Goal: Information Seeking & Learning: Learn about a topic

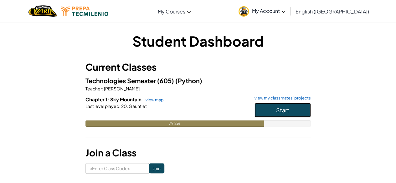
click at [283, 111] on span "Start" at bounding box center [282, 109] width 13 height 7
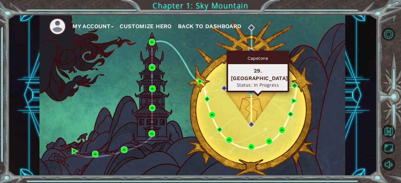
click at [252, 90] on img at bounding box center [251, 91] width 6 height 6
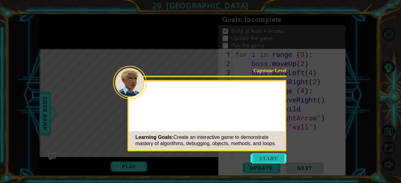
click at [269, 160] on button "Start" at bounding box center [269, 158] width 36 height 10
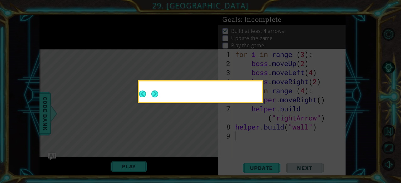
click at [195, 117] on icon at bounding box center [200, 91] width 401 height 183
click at [161, 94] on div at bounding box center [200, 93] width 123 height 18
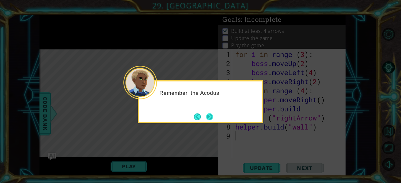
click at [211, 113] on button "Next" at bounding box center [209, 116] width 7 height 7
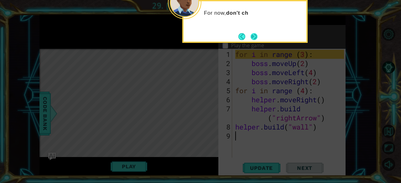
click at [252, 36] on button "Next" at bounding box center [254, 36] width 7 height 7
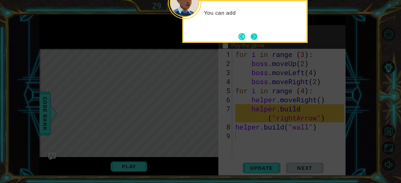
click at [252, 39] on button "Next" at bounding box center [254, 36] width 7 height 7
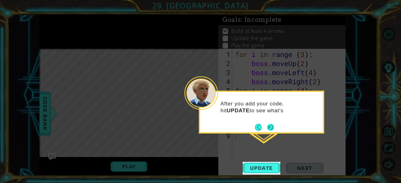
drag, startPoint x: 262, startPoint y: 124, endPoint x: 268, endPoint y: 126, distance: 6.1
click at [268, 126] on button "Next" at bounding box center [270, 127] width 7 height 7
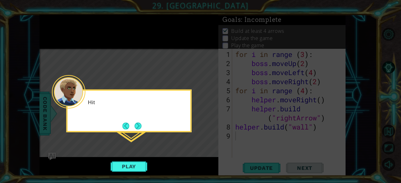
click at [268, 126] on icon at bounding box center [200, 91] width 401 height 183
click at [138, 167] on button "Play" at bounding box center [129, 167] width 37 height 12
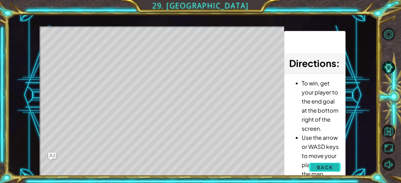
click at [324, 166] on span "Back" at bounding box center [325, 167] width 16 height 6
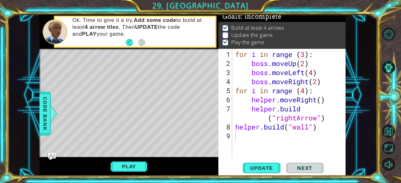
scroll to position [6, 0]
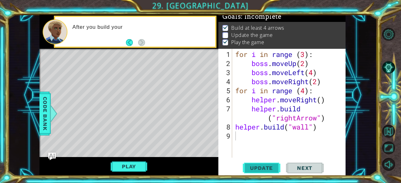
click at [262, 164] on button "Update" at bounding box center [262, 168] width 38 height 13
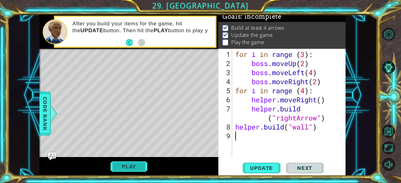
click at [127, 166] on button "Play" at bounding box center [129, 167] width 37 height 12
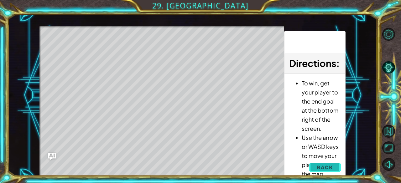
click at [318, 170] on span "Back" at bounding box center [325, 167] width 16 height 6
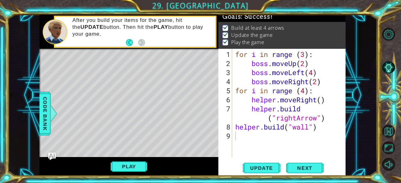
click at [307, 106] on div "for i in range ( 3 ) : boss . moveUp ( 2 ) boss . moveLeft ( 4 ) boss . moveRig…" at bounding box center [290, 113] width 113 height 127
click at [307, 82] on div "for i in range ( 3 ) : boss . moveUp ( 2 ) boss . moveLeft ( 4 ) boss . moveRig…" at bounding box center [290, 113] width 113 height 127
click at [308, 82] on div "for i in range ( 3 ) : boss . moveUp ( 2 ) boss . moveLeft ( 4 ) boss . moveRig…" at bounding box center [290, 113] width 113 height 127
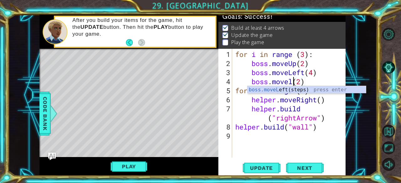
scroll to position [0, 3]
click at [316, 89] on div "boss.moveL eft(steps) press enter" at bounding box center [306, 97] width 119 height 23
click at [133, 171] on button "Play" at bounding box center [129, 167] width 37 height 12
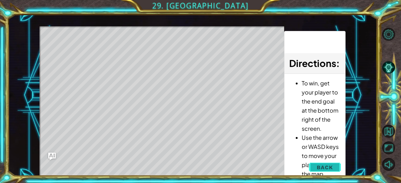
click at [315, 166] on button "Back" at bounding box center [325, 167] width 32 height 13
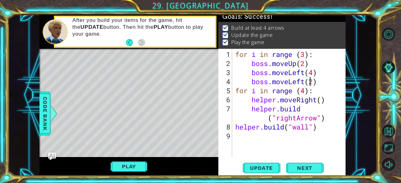
click at [308, 84] on div "for i in range ( 3 ) : boss . moveUp ( 2 ) boss . moveLeft ( 4 ) boss . moveLef…" at bounding box center [290, 113] width 113 height 127
click at [304, 82] on div "for i in range ( 3 ) : boss . moveUp ( 2 ) boss . moveLeft ( 4 ) boss . moveLef…" at bounding box center [290, 113] width 113 height 127
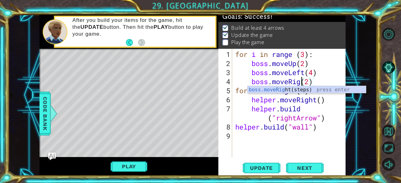
scroll to position [0, 3]
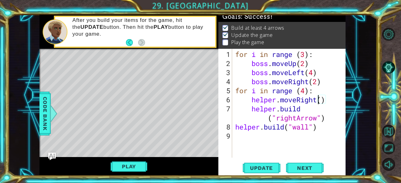
click at [319, 97] on div "for i in range ( 3 ) : boss . moveUp ( 2 ) boss . moveLeft ( 4 ) boss . moveRig…" at bounding box center [290, 113] width 113 height 127
click at [326, 82] on div "for i in range ( 3 ) : boss . moveUp ( 2 ) boss . moveLeft ( 4 ) boss . moveRig…" at bounding box center [290, 113] width 113 height 127
type textarea "boss.moveRight(2)"
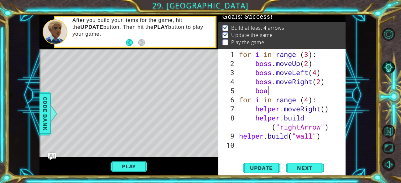
scroll to position [0, 1]
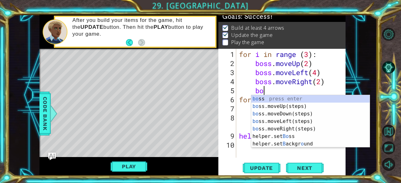
type textarea "bos"
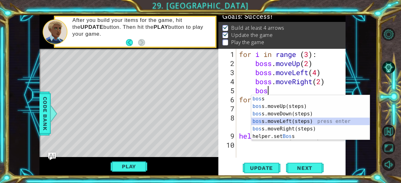
click at [312, 120] on div "bos s press enter bos s.moveUp(steps) press enter bos s.moveDown(steps) press e…" at bounding box center [310, 125] width 119 height 60
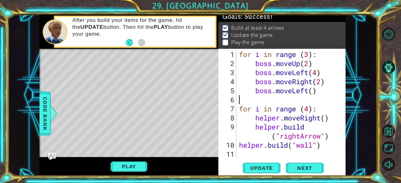
scroll to position [0, 0]
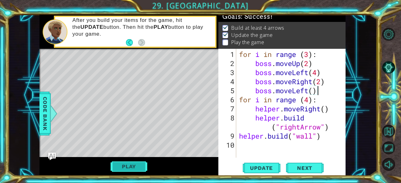
type textarea "boss.moveLeft()"
click at [129, 168] on button "Play" at bounding box center [129, 167] width 37 height 12
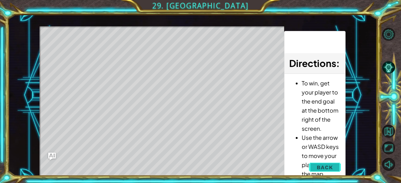
click at [318, 168] on span "Back" at bounding box center [325, 167] width 16 height 6
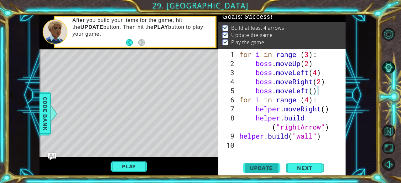
click at [263, 171] on span "Update" at bounding box center [261, 168] width 35 height 6
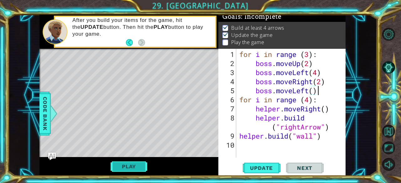
click at [138, 168] on button "Play" at bounding box center [129, 167] width 37 height 12
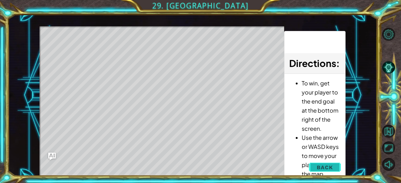
click at [334, 168] on button "Back" at bounding box center [325, 167] width 32 height 13
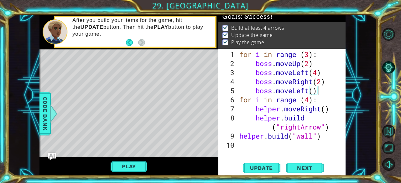
click at [281, 147] on div "for i in range ( 3 ) : boss . moveUp ( 2 ) boss . moveLeft ( 4 ) boss . moveRig…" at bounding box center [292, 113] width 109 height 127
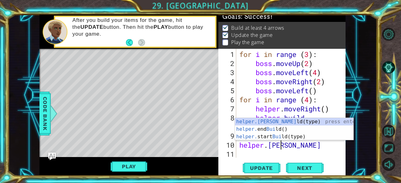
scroll to position [0, 2]
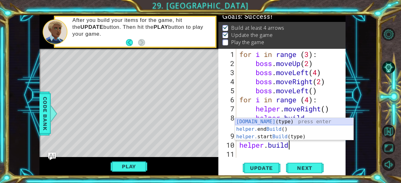
click at [278, 122] on div "helper.build (type) press enter helper. end Build () press enter helper. start …" at bounding box center [294, 137] width 119 height 38
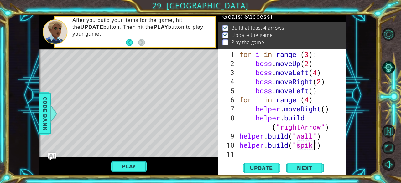
scroll to position [0, 3]
click at [250, 170] on span "Update" at bounding box center [261, 168] width 35 height 6
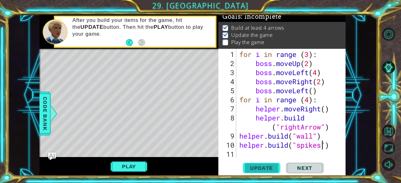
click at [267, 165] on button "Update" at bounding box center [262, 168] width 38 height 13
click at [133, 171] on button "Play" at bounding box center [129, 167] width 37 height 12
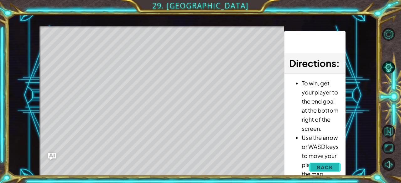
click at [319, 166] on span "Back" at bounding box center [325, 167] width 16 height 6
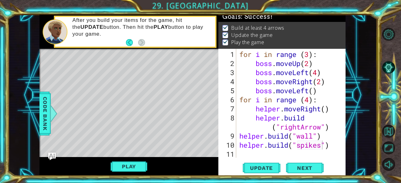
type textarea "helper.build("wall")"
click at [330, 139] on div "for i in range ( 3 ) : boss . moveUp ( 2 ) boss . moveLeft ( 4 ) boss . moveRig…" at bounding box center [292, 113] width 109 height 127
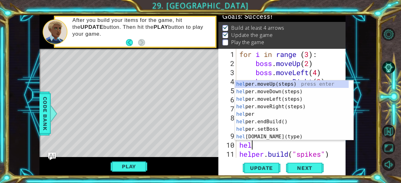
scroll to position [0, 0]
type textarea "helper"
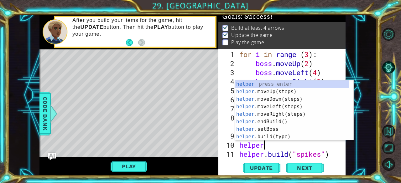
scroll to position [0, 1]
click at [288, 99] on div "helper press enter helper .moveUp(steps) press enter helper .moveDown(steps) pr…" at bounding box center [292, 117] width 114 height 75
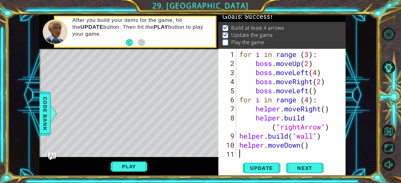
scroll to position [0, 0]
drag, startPoint x: 294, startPoint y: 147, endPoint x: 217, endPoint y: 149, distance: 76.8
click at [217, 149] on div "1 ההההההההההההההההההההההההההההההההההההההההההההההההההההההההההההההההההההההההההההה…" at bounding box center [192, 95] width 306 height 161
click at [311, 146] on div "for i in range ( 3 ) : boss . moveUp ( 2 ) boss . moveLeft ( 4 ) boss . moveRig…" at bounding box center [290, 113] width 105 height 127
type textarea "helper.moveDown()"
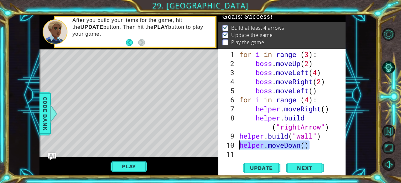
drag, startPoint x: 311, startPoint y: 146, endPoint x: 228, endPoint y: 142, distance: 83.0
click at [228, 142] on div "helper.moveDown() 1 2 3 4 5 6 7 8 9 10 11 12 for i in range ( 3 ) : boss . move…" at bounding box center [281, 103] width 126 height 109
click at [332, 129] on div "for i in range ( 3 ) : boss . moveUp ( 2 ) boss . moveLeft ( 4 ) boss . moveRig…" at bounding box center [290, 113] width 105 height 127
type textarea "helper.build("rightArrow")"
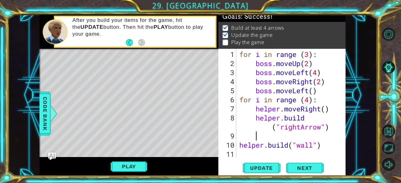
type textarea "h"
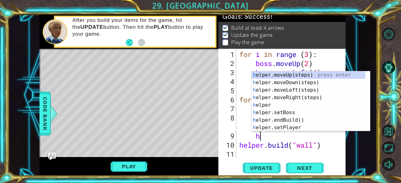
scroll to position [0, 1]
click at [303, 79] on div "h elper.moveUp(steps) press enter h elper.moveDown(steps) press enter h elper.m…" at bounding box center [308, 108] width 114 height 75
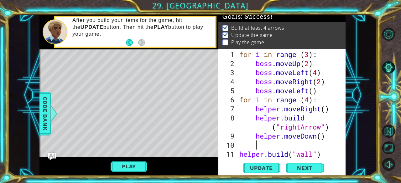
scroll to position [0, 0]
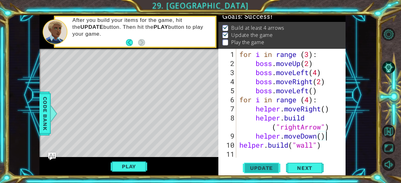
type textarea "helper.moveDown()"
click at [263, 169] on span "Update" at bounding box center [261, 168] width 35 height 6
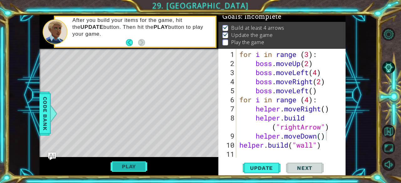
click at [132, 167] on button "Play" at bounding box center [129, 167] width 37 height 12
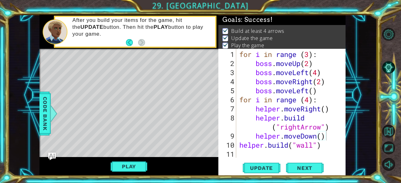
click at [187, 121] on div "Level Map" at bounding box center [183, 141] width 289 height 184
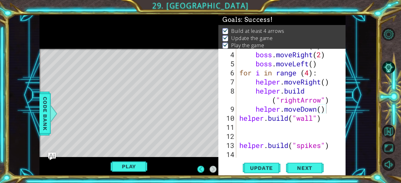
scroll to position [27, 0]
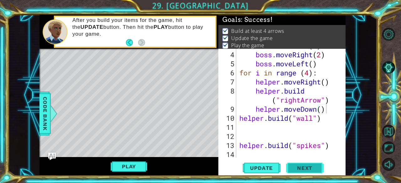
click at [307, 169] on span "Next" at bounding box center [305, 168] width 28 height 6
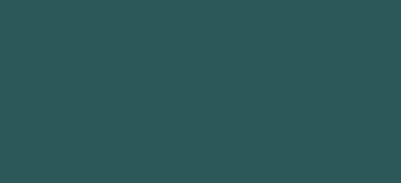
click at [312, 167] on body "1 2 3 4 5 6 7 8 9 h elper.moveUp(steps) press enter h elper.moveDown(steps) pre…" at bounding box center [200, 91] width 401 height 183
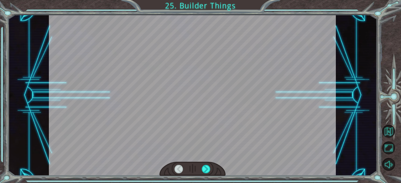
click at [206, 172] on div at bounding box center [206, 169] width 9 height 9
click at [207, 166] on div at bounding box center [206, 169] width 9 height 9
click at [209, 167] on div at bounding box center [206, 169] width 9 height 9
click at [209, 165] on div at bounding box center [206, 169] width 9 height 9
click at [209, 168] on div at bounding box center [206, 169] width 9 height 9
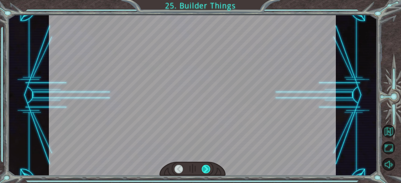
click at [209, 168] on div at bounding box center [206, 169] width 9 height 9
click at [209, 170] on div at bounding box center [206, 169] width 9 height 9
click at [209, 168] on div at bounding box center [206, 169] width 9 height 9
click at [207, 168] on div at bounding box center [206, 169] width 9 height 9
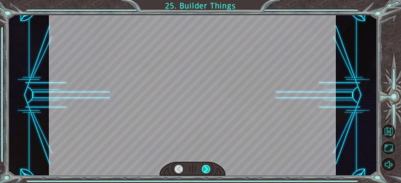
click at [209, 165] on div at bounding box center [206, 169] width 9 height 9
click at [209, 167] on div at bounding box center [206, 169] width 9 height 9
click at [210, 168] on div at bounding box center [206, 169] width 9 height 9
click at [210, 171] on div at bounding box center [206, 169] width 9 height 9
click at [209, 170] on div at bounding box center [206, 169] width 9 height 9
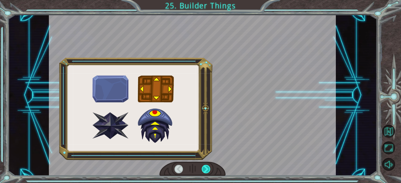
click at [209, 170] on div at bounding box center [206, 169] width 9 height 9
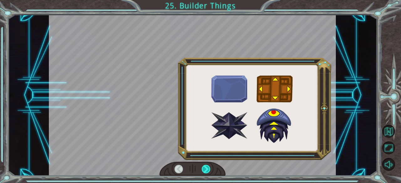
click at [210, 168] on div at bounding box center [206, 169] width 9 height 9
click at [209, 170] on div at bounding box center [206, 169] width 9 height 9
click at [209, 168] on div at bounding box center [206, 169] width 9 height 9
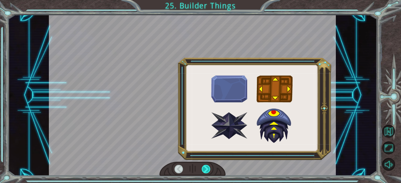
click at [209, 170] on div at bounding box center [206, 169] width 9 height 9
click at [210, 170] on div at bounding box center [206, 169] width 9 height 9
click at [209, 168] on div at bounding box center [206, 169] width 9 height 9
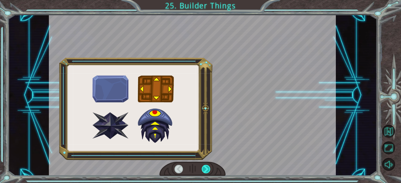
click at [209, 168] on div at bounding box center [206, 169] width 9 height 9
click at [209, 172] on div at bounding box center [206, 169] width 9 height 9
click at [209, 169] on div at bounding box center [206, 169] width 9 height 9
click at [208, 169] on div at bounding box center [206, 169] width 9 height 9
click at [209, 170] on div at bounding box center [206, 169] width 9 height 9
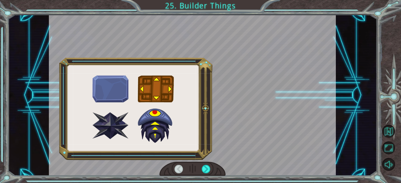
click at [211, 173] on div at bounding box center [192, 169] width 66 height 14
click at [210, 175] on div at bounding box center [192, 169] width 66 height 14
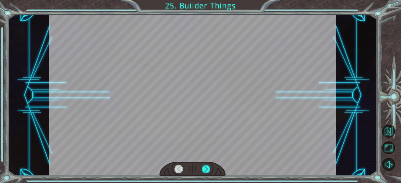
click at [209, 172] on div at bounding box center [206, 169] width 9 height 9
click at [209, 170] on div at bounding box center [206, 169] width 9 height 9
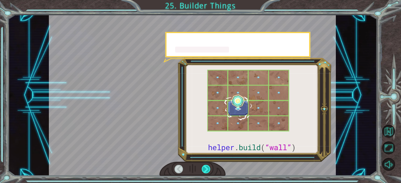
click at [210, 172] on div at bounding box center [206, 169] width 9 height 9
click at [210, 171] on div at bounding box center [206, 169] width 9 height 9
click at [213, 174] on div at bounding box center [192, 169] width 66 height 14
click at [214, 176] on div at bounding box center [192, 169] width 66 height 14
click at [214, 177] on div "helper . build ( “wall” ) G o o d j o b ! N o w h o l d o n a s e c o n d … T h…" at bounding box center [200, 91] width 401 height 183
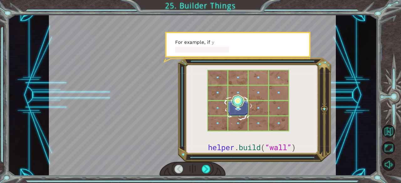
click at [209, 171] on div at bounding box center [206, 169] width 9 height 9
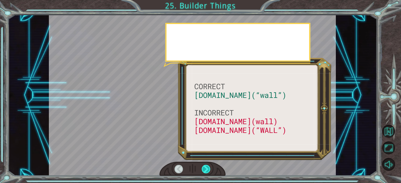
click at [207, 170] on div at bounding box center [206, 169] width 9 height 9
click at [207, 169] on div at bounding box center [206, 169] width 9 height 9
click at [209, 169] on div at bounding box center [206, 169] width 9 height 9
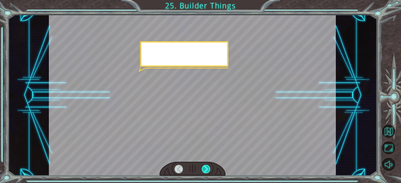
click at [209, 168] on div at bounding box center [206, 169] width 9 height 9
click at [207, 169] on div at bounding box center [206, 169] width 9 height 9
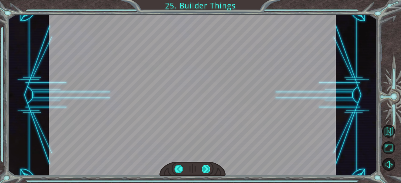
click at [205, 165] on div at bounding box center [206, 169] width 9 height 9
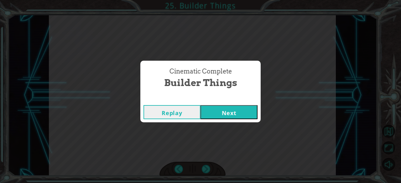
click at [208, 165] on div "Cinematic Complete Builder Things Replay Next" at bounding box center [200, 91] width 401 height 183
click at [207, 165] on div "Cinematic Complete Builder Things Replay Next" at bounding box center [200, 91] width 401 height 183
click at [209, 165] on div "Cinematic Complete Builder Things Replay Next" at bounding box center [200, 91] width 401 height 183
click at [207, 165] on div "Cinematic Complete Builder Things Replay Next" at bounding box center [200, 91] width 401 height 183
click at [207, 168] on div "Cinematic Complete Builder Things Replay Next" at bounding box center [200, 91] width 401 height 183
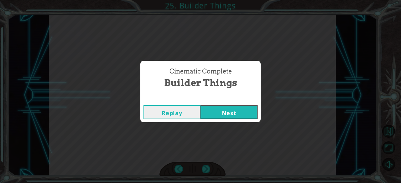
click at [207, 169] on div "Cinematic Complete Builder Things Replay Next" at bounding box center [200, 91] width 401 height 183
click at [209, 169] on div "Cinematic Complete Builder Things Replay Next" at bounding box center [200, 91] width 401 height 183
click at [211, 168] on div "Cinematic Complete Builder Things Replay Next" at bounding box center [200, 91] width 401 height 183
click at [210, 168] on div "Cinematic Complete Builder Things Replay Next" at bounding box center [200, 91] width 401 height 183
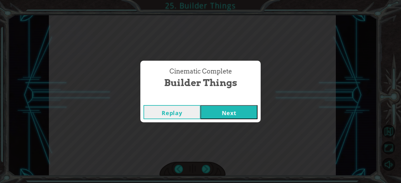
click at [210, 169] on div "Cinematic Complete Builder Things Replay Next" at bounding box center [200, 91] width 401 height 183
click at [239, 114] on button "Next" at bounding box center [228, 112] width 57 height 14
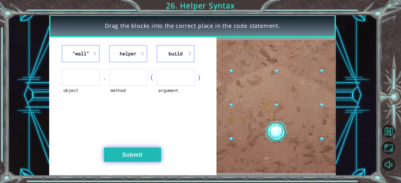
click at [159, 153] on button "Submit" at bounding box center [132, 155] width 57 height 14
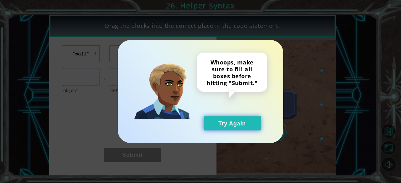
click at [217, 129] on button "Try Again" at bounding box center [232, 123] width 57 height 14
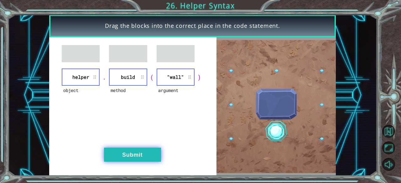
click at [133, 150] on button "Submit" at bounding box center [132, 155] width 57 height 14
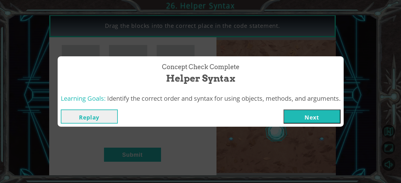
click at [313, 122] on button "Next" at bounding box center [311, 117] width 57 height 14
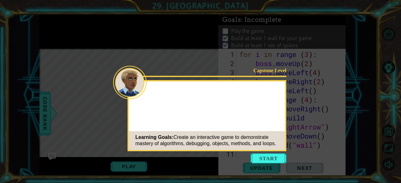
click at [271, 154] on button "Start" at bounding box center [269, 158] width 36 height 10
click at [269, 159] on icon at bounding box center [200, 91] width 401 height 183
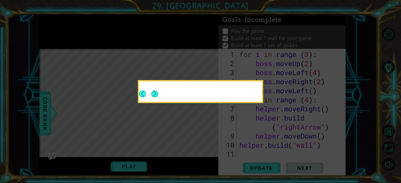
click at [279, 142] on icon at bounding box center [200, 91] width 401 height 183
click at [155, 97] on button "Next" at bounding box center [154, 93] width 7 height 7
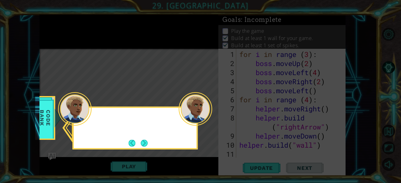
click at [91, 127] on div at bounding box center [135, 119] width 123 height 18
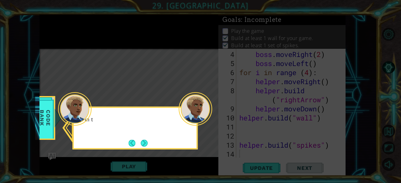
scroll to position [27, 0]
click at [145, 140] on button "Next" at bounding box center [144, 143] width 7 height 7
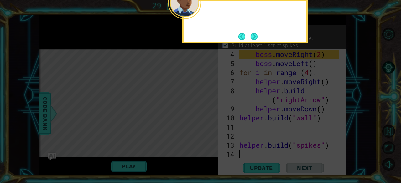
click at [150, 145] on icon at bounding box center [200, 28] width 401 height 312
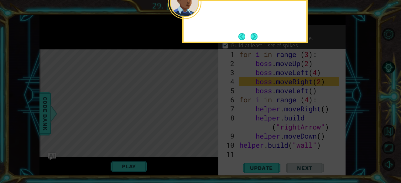
scroll to position [0, 0]
click at [253, 39] on button "Next" at bounding box center [254, 36] width 7 height 7
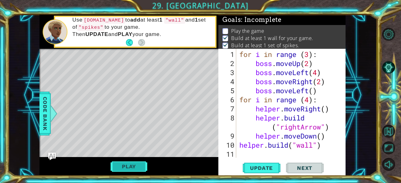
click at [137, 168] on button "Play" at bounding box center [129, 167] width 37 height 12
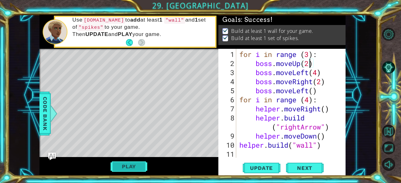
type textarea "boss.moveLeft(4)"
click at [136, 169] on button "Play" at bounding box center [129, 167] width 37 height 12
click at [311, 170] on span "Next" at bounding box center [305, 168] width 28 height 6
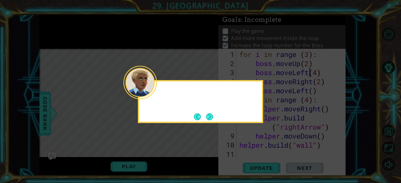
scroll to position [11, 0]
click at [210, 120] on button "Next" at bounding box center [209, 116] width 7 height 7
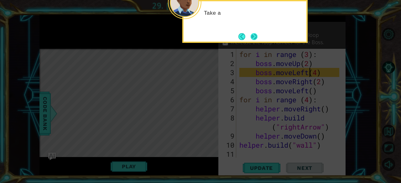
click at [252, 40] on button "Next" at bounding box center [254, 36] width 7 height 7
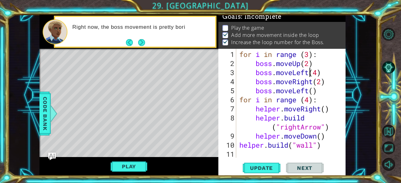
click at [205, 34] on div "Right now, the boss movement is pretty bori" at bounding box center [141, 32] width 147 height 22
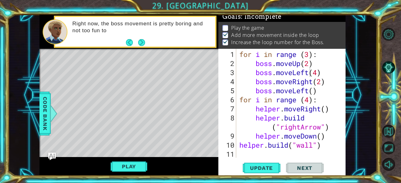
click at [210, 44] on div "Right now, the boss movement is pretty boring and not too fun to" at bounding box center [141, 31] width 147 height 29
click at [302, 171] on span "Next" at bounding box center [305, 168] width 28 height 6
click at [128, 164] on button "Play" at bounding box center [129, 167] width 37 height 12
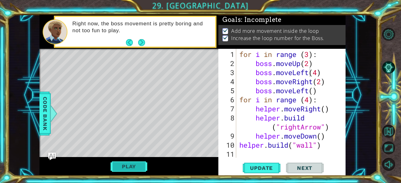
scroll to position [4, 0]
click at [301, 164] on button "Next" at bounding box center [305, 168] width 38 height 13
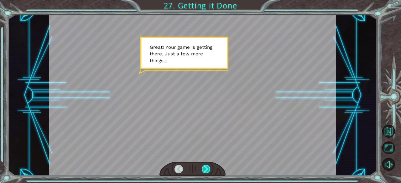
click at [206, 172] on div at bounding box center [206, 169] width 9 height 9
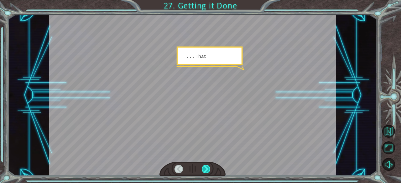
click at [208, 171] on div at bounding box center [206, 169] width 9 height 9
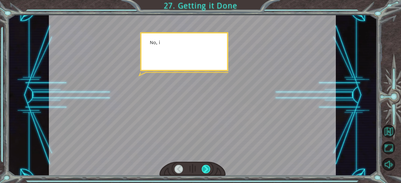
click at [206, 172] on div at bounding box center [206, 169] width 9 height 9
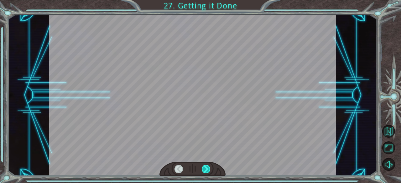
click at [206, 168] on div at bounding box center [206, 169] width 9 height 9
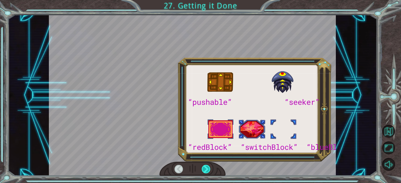
click at [209, 172] on div at bounding box center [206, 169] width 9 height 9
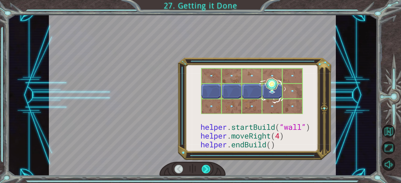
click at [206, 170] on div at bounding box center [206, 169] width 9 height 9
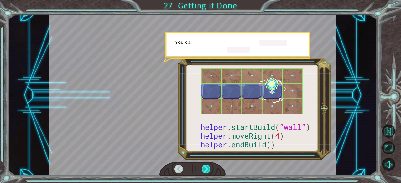
click at [204, 169] on div at bounding box center [206, 169] width 9 height 9
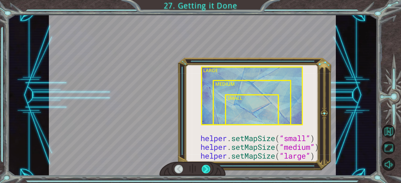
click at [204, 171] on div at bounding box center [206, 169] width 9 height 9
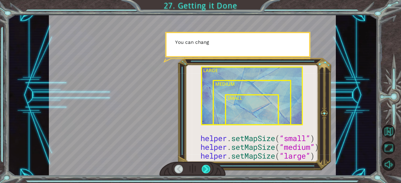
click at [203, 169] on div at bounding box center [206, 169] width 9 height 9
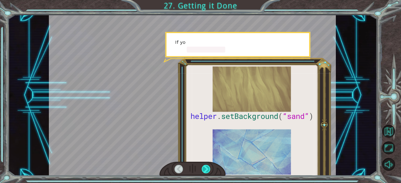
click at [203, 171] on div at bounding box center [206, 169] width 9 height 9
click at [204, 170] on div at bounding box center [206, 169] width 9 height 9
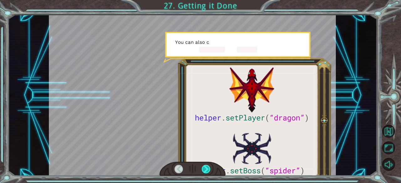
click at [205, 171] on div at bounding box center [206, 169] width 9 height 9
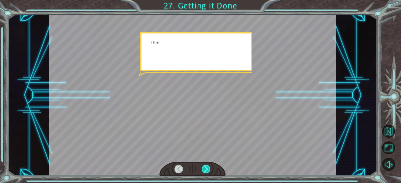
click at [206, 170] on div at bounding box center [206, 169] width 9 height 9
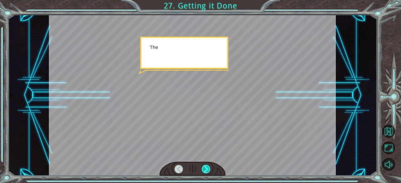
click at [206, 170] on div at bounding box center [206, 169] width 9 height 9
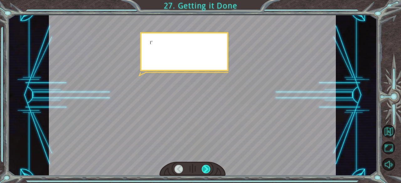
click at [208, 170] on div at bounding box center [206, 169] width 9 height 9
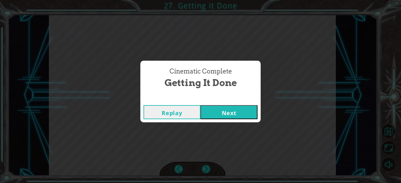
click at [249, 109] on button "Next" at bounding box center [228, 112] width 57 height 14
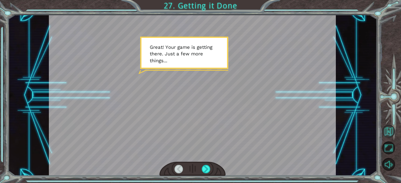
click at [393, 134] on button "Back to Map" at bounding box center [388, 131] width 13 height 13
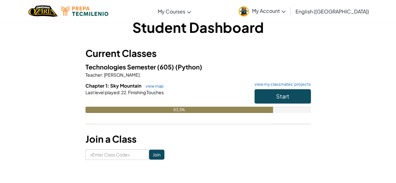
scroll to position [13, 0]
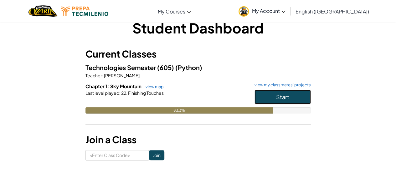
click at [290, 97] on button "Start" at bounding box center [283, 97] width 56 height 14
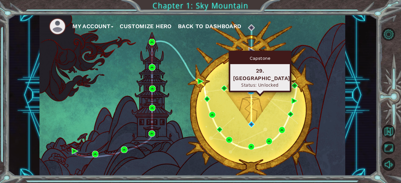
click at [251, 92] on img at bounding box center [251, 91] width 6 height 6
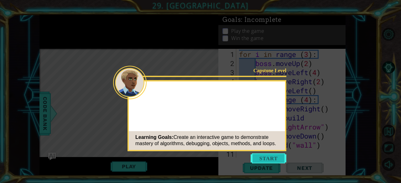
click at [262, 159] on button "Start" at bounding box center [269, 158] width 36 height 10
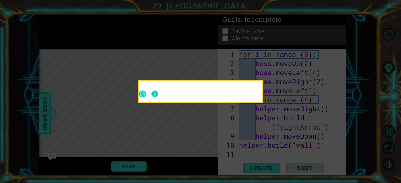
click at [158, 92] on button "Next" at bounding box center [154, 94] width 9 height 9
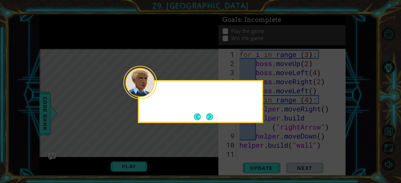
click at [158, 92] on div at bounding box center [200, 93] width 123 height 18
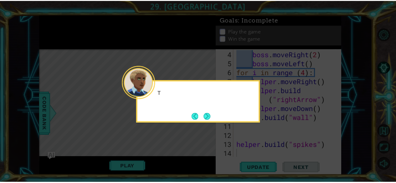
scroll to position [27, 0]
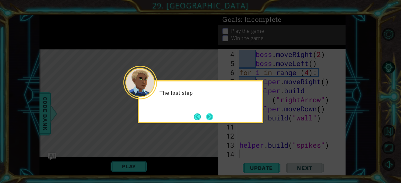
click at [214, 117] on button "Next" at bounding box center [209, 117] width 10 height 10
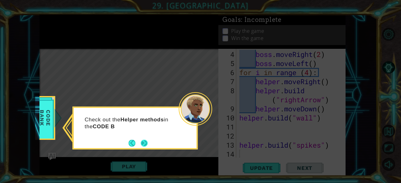
click at [148, 142] on button "Next" at bounding box center [144, 143] width 8 height 8
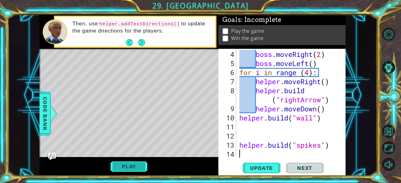
click at [141, 164] on button "Play" at bounding box center [129, 167] width 37 height 12
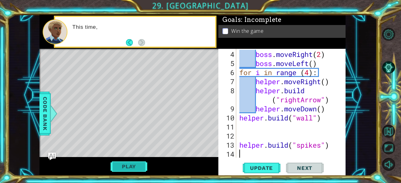
click at [136, 168] on button "Play" at bounding box center [129, 167] width 37 height 12
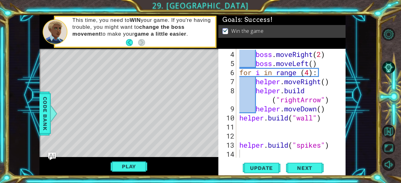
click at [352, 147] on div "1 ההההההההההההההההההההההההההההההההההההההההההההההההההההההההההההההההההההההההההההה…" at bounding box center [192, 95] width 369 height 161
click at [197, 169] on div "Play" at bounding box center [128, 166] width 179 height 18
click at [185, 170] on div "Play" at bounding box center [128, 166] width 179 height 18
click at [289, 167] on button "Next" at bounding box center [305, 168] width 38 height 13
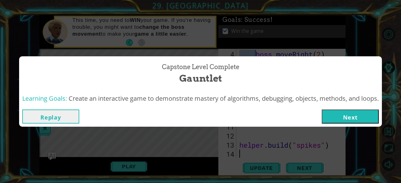
click at [359, 115] on button "Next" at bounding box center [350, 117] width 57 height 14
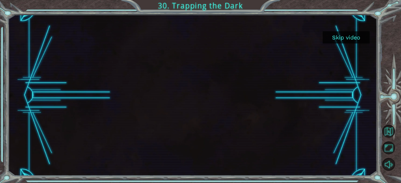
click at [347, 37] on button "Skip video" at bounding box center [346, 37] width 47 height 12
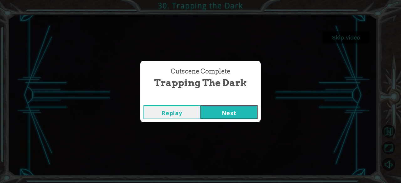
click at [223, 114] on button "Next" at bounding box center [228, 112] width 57 height 14
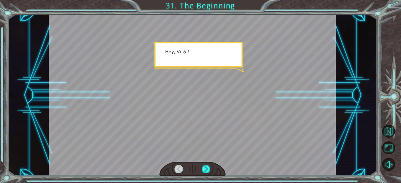
click at [230, 116] on div at bounding box center [192, 95] width 287 height 161
click at [204, 171] on div at bounding box center [206, 169] width 9 height 9
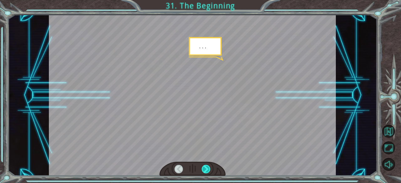
click at [204, 171] on div at bounding box center [206, 169] width 9 height 9
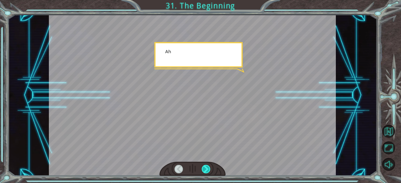
click at [204, 171] on div at bounding box center [206, 169] width 9 height 9
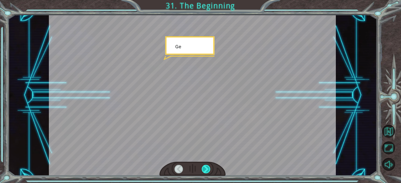
click at [204, 171] on div at bounding box center [206, 169] width 9 height 9
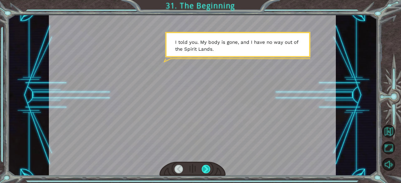
click at [207, 165] on div at bounding box center [206, 169] width 9 height 9
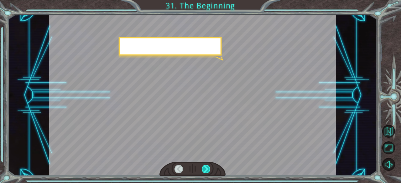
click at [207, 165] on div at bounding box center [206, 169] width 9 height 9
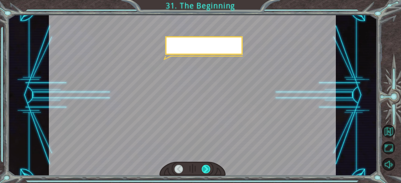
click at [207, 165] on div at bounding box center [206, 169] width 9 height 9
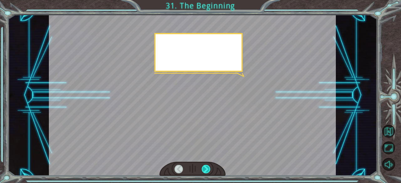
click at [207, 165] on div at bounding box center [206, 169] width 9 height 9
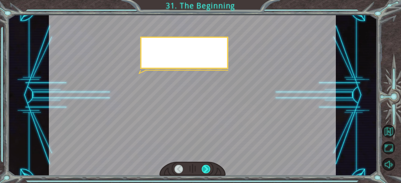
click at [207, 165] on div at bounding box center [206, 169] width 9 height 9
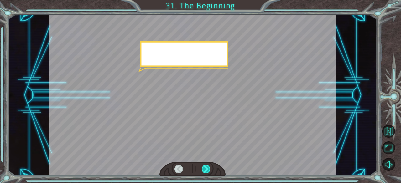
click at [207, 165] on div at bounding box center [206, 169] width 9 height 9
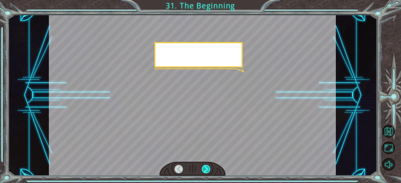
click at [207, 165] on div at bounding box center [206, 169] width 9 height 9
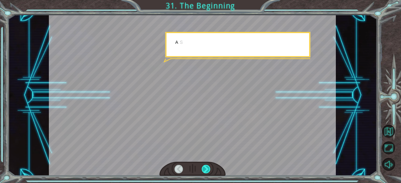
click at [207, 165] on div at bounding box center [206, 169] width 9 height 9
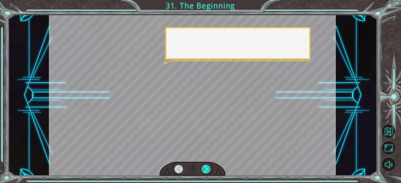
click at [207, 165] on div at bounding box center [206, 169] width 9 height 9
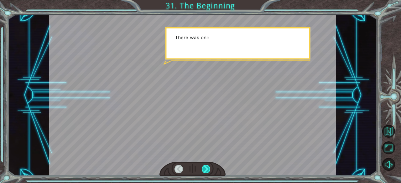
click at [207, 165] on div at bounding box center [206, 169] width 9 height 9
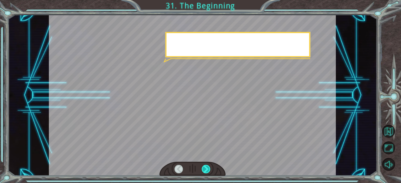
click at [207, 165] on div at bounding box center [206, 169] width 9 height 9
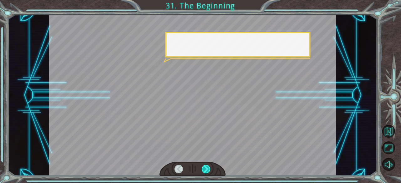
click at [207, 165] on div at bounding box center [206, 169] width 9 height 9
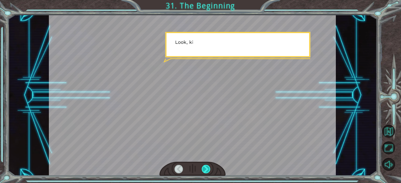
click at [207, 165] on div at bounding box center [206, 169] width 9 height 9
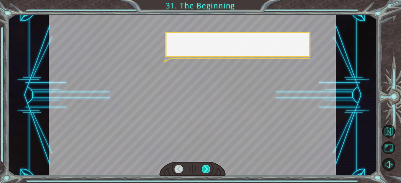
click at [207, 165] on div at bounding box center [206, 169] width 9 height 9
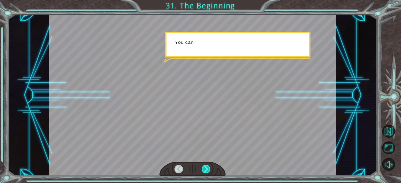
click at [207, 165] on div at bounding box center [206, 169] width 9 height 9
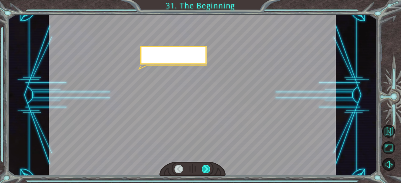
click at [207, 165] on div at bounding box center [206, 169] width 9 height 9
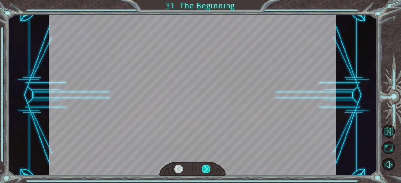
click at [207, 165] on div at bounding box center [206, 169] width 9 height 9
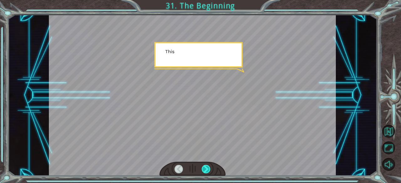
click at [207, 165] on div at bounding box center [206, 169] width 9 height 9
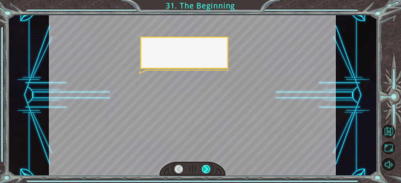
click at [207, 165] on div at bounding box center [206, 169] width 9 height 9
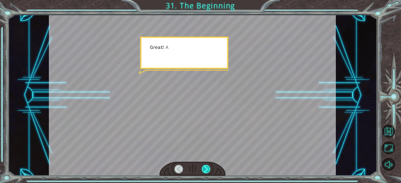
click at [207, 165] on div at bounding box center [206, 169] width 9 height 9
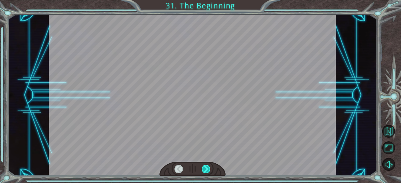
click at [207, 165] on div at bounding box center [206, 169] width 9 height 9
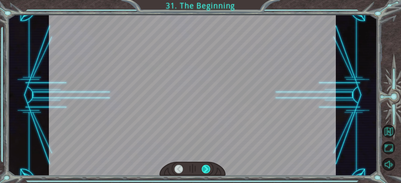
click at [207, 165] on div at bounding box center [206, 169] width 9 height 9
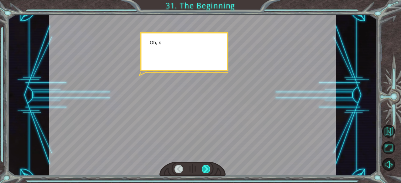
click at [207, 165] on div at bounding box center [206, 169] width 9 height 9
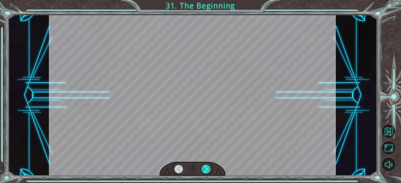
click at [207, 165] on div at bounding box center [206, 169] width 9 height 9
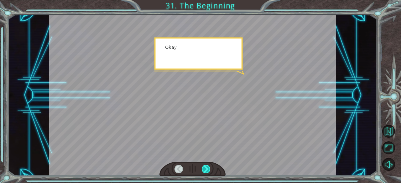
click at [207, 165] on div at bounding box center [206, 169] width 9 height 9
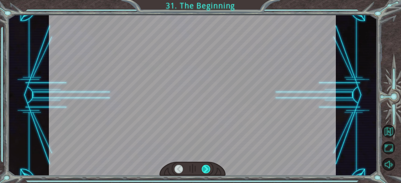
click at [207, 165] on div at bounding box center [206, 169] width 9 height 9
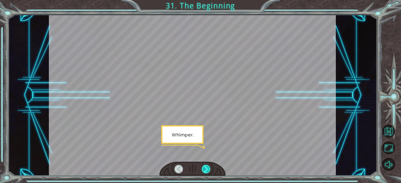
click at [207, 165] on div at bounding box center [206, 169] width 9 height 9
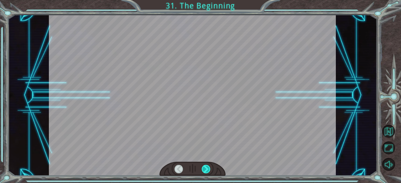
click at [207, 165] on div at bounding box center [206, 169] width 9 height 9
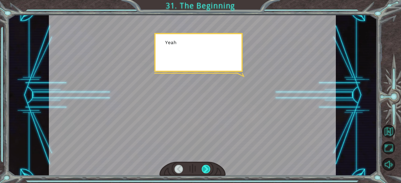
click at [207, 165] on div at bounding box center [206, 169] width 9 height 9
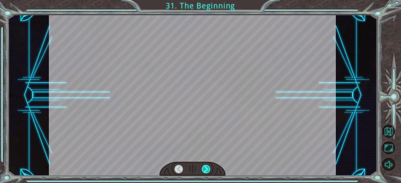
click at [207, 165] on div at bounding box center [206, 169] width 9 height 9
click at [207, 0] on div "Temporary Text H e y , V e g a ! W e d i d i t ! L o o k a t t h e s u n ! . . …" at bounding box center [200, 0] width 401 height 0
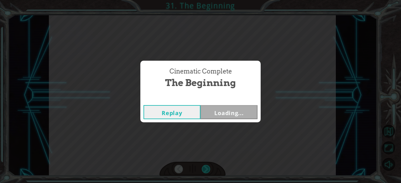
click at [207, 165] on div "Cinematic Complete The Beginning Replay Loading..." at bounding box center [200, 91] width 401 height 183
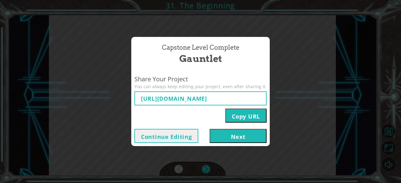
type input "[URL][DOMAIN_NAME]"
click at [232, 137] on button "Next" at bounding box center [237, 136] width 57 height 14
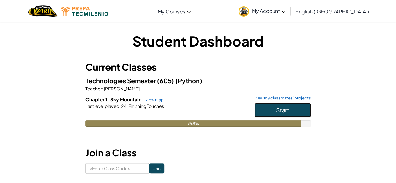
click at [270, 113] on button "Start" at bounding box center [283, 110] width 56 height 14
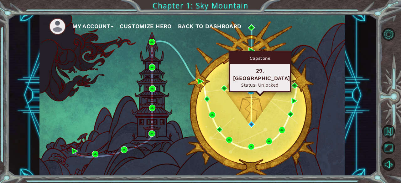
click at [251, 91] on img at bounding box center [251, 91] width 6 height 6
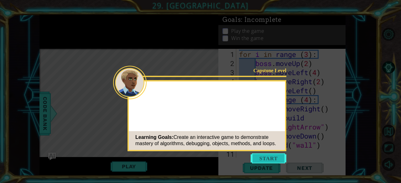
click at [267, 159] on button "Start" at bounding box center [269, 158] width 36 height 10
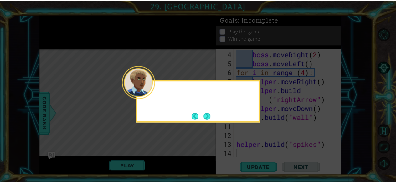
scroll to position [27, 0]
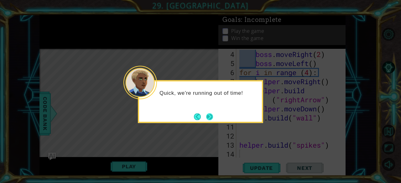
click at [209, 116] on button "Next" at bounding box center [210, 117] width 8 height 8
click at [209, 116] on button "Next" at bounding box center [209, 116] width 7 height 7
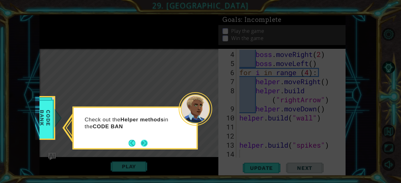
click at [142, 145] on button "Next" at bounding box center [144, 143] width 7 height 7
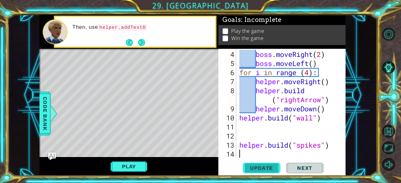
click at [271, 167] on span "Update" at bounding box center [261, 168] width 35 height 6
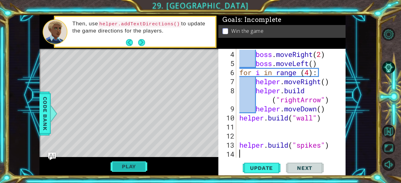
click at [122, 169] on button "Play" at bounding box center [129, 167] width 37 height 12
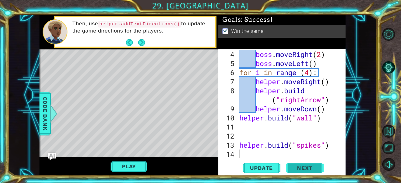
click at [297, 169] on span "Next" at bounding box center [305, 170] width 28 height 6
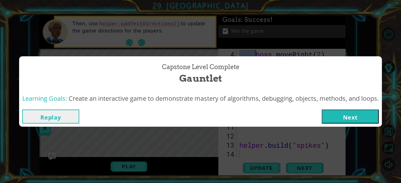
click at [354, 117] on button "Next" at bounding box center [350, 117] width 57 height 14
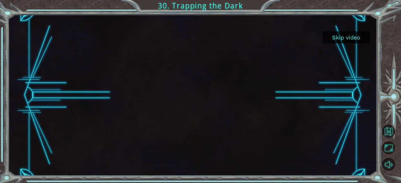
click at [337, 38] on button "Skip video" at bounding box center [346, 37] width 47 height 12
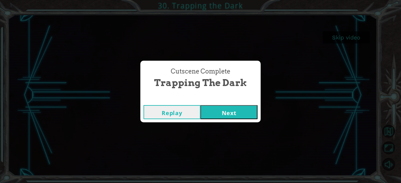
click at [221, 114] on button "Next" at bounding box center [228, 112] width 57 height 14
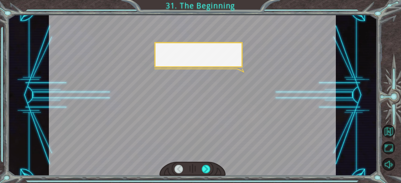
click at [235, 125] on div at bounding box center [192, 95] width 287 height 161
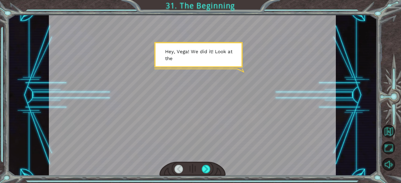
click at [206, 164] on div at bounding box center [192, 169] width 66 height 14
click at [206, 170] on div at bounding box center [206, 169] width 9 height 9
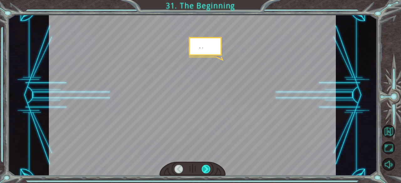
click at [206, 170] on div at bounding box center [206, 169] width 9 height 9
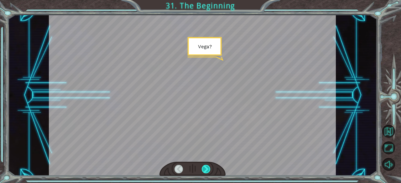
click at [206, 170] on div at bounding box center [206, 169] width 9 height 9
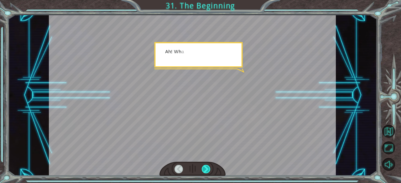
click at [206, 170] on div at bounding box center [206, 169] width 9 height 9
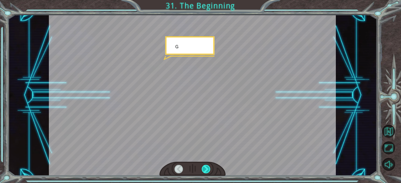
click at [206, 170] on div at bounding box center [206, 169] width 9 height 9
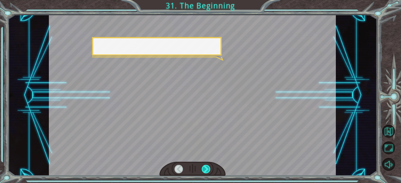
click at [206, 170] on div at bounding box center [206, 169] width 9 height 9
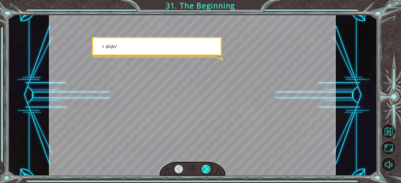
click at [206, 170] on div at bounding box center [206, 169] width 9 height 9
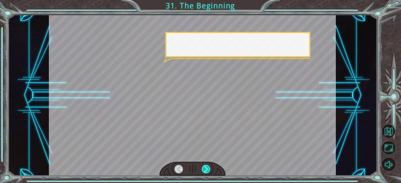
click at [206, 170] on div at bounding box center [206, 169] width 9 height 9
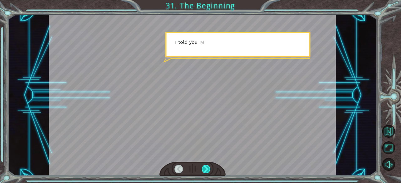
click at [206, 170] on div at bounding box center [206, 169] width 9 height 9
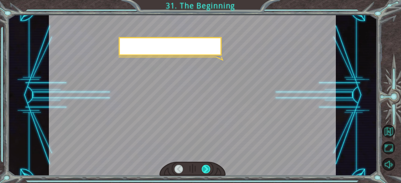
click at [206, 170] on div at bounding box center [206, 169] width 9 height 9
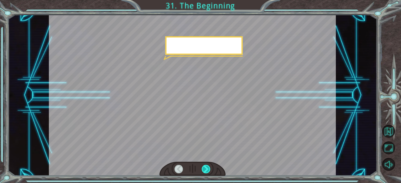
click at [206, 170] on div at bounding box center [206, 169] width 9 height 9
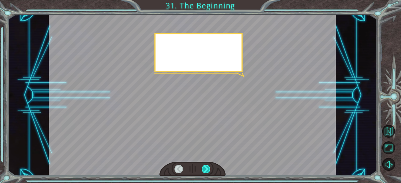
click at [206, 170] on div at bounding box center [206, 169] width 9 height 9
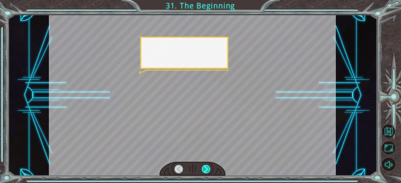
click at [206, 170] on div at bounding box center [206, 169] width 9 height 9
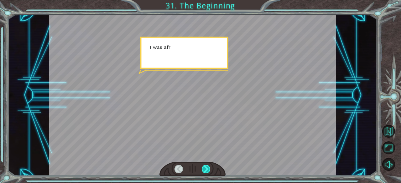
click at [206, 170] on div at bounding box center [206, 169] width 9 height 9
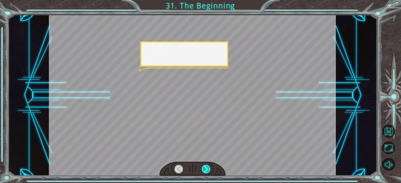
click at [206, 170] on div at bounding box center [206, 169] width 9 height 9
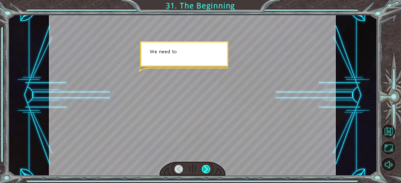
click at [206, 170] on div at bounding box center [206, 169] width 9 height 9
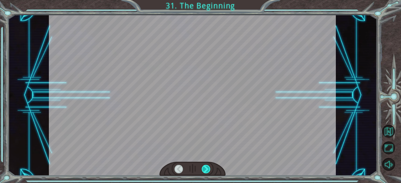
click at [206, 170] on div at bounding box center [206, 169] width 9 height 9
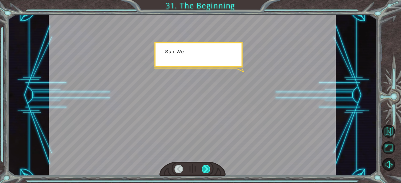
click at [206, 170] on div at bounding box center [206, 169] width 9 height 9
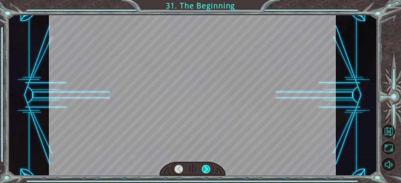
click at [206, 170] on div at bounding box center [206, 169] width 9 height 9
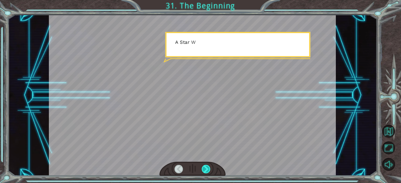
click at [206, 170] on div at bounding box center [206, 169] width 9 height 9
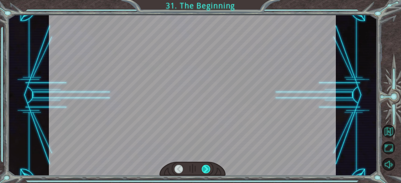
click at [206, 170] on div at bounding box center [206, 169] width 9 height 9
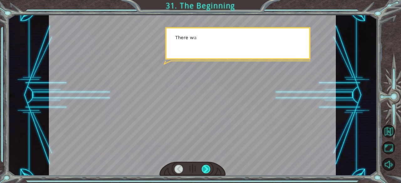
click at [206, 170] on div at bounding box center [206, 169] width 9 height 9
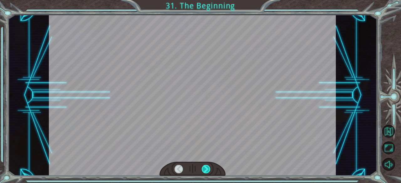
click at [206, 170] on div at bounding box center [206, 169] width 9 height 9
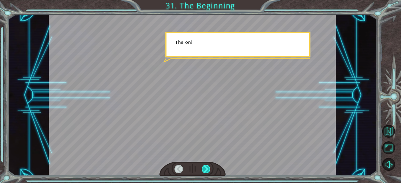
click at [206, 170] on div at bounding box center [206, 169] width 9 height 9
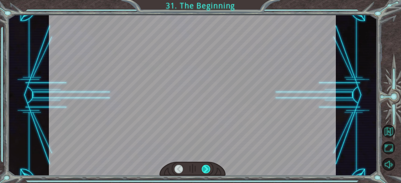
click at [206, 170] on div at bounding box center [206, 169] width 9 height 9
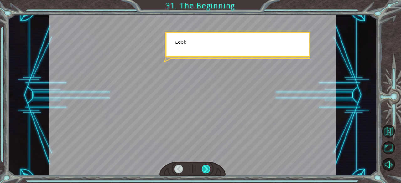
click at [206, 170] on div at bounding box center [206, 169] width 9 height 9
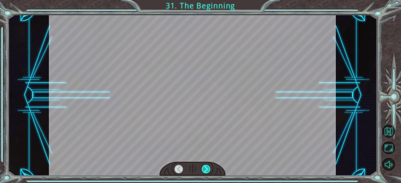
click at [206, 170] on div at bounding box center [206, 169] width 9 height 9
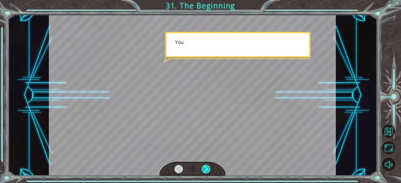
click at [206, 170] on div at bounding box center [206, 169] width 9 height 9
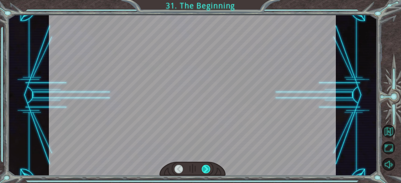
click at [206, 170] on div at bounding box center [206, 169] width 9 height 9
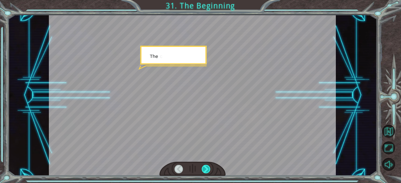
click at [206, 170] on div at bounding box center [206, 169] width 9 height 9
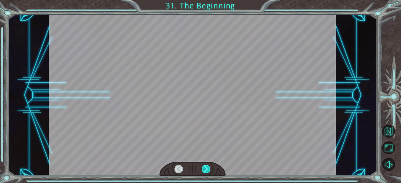
click at [206, 170] on div at bounding box center [206, 169] width 9 height 9
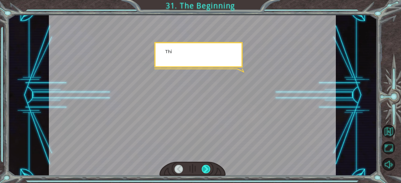
click at [206, 170] on div at bounding box center [206, 169] width 9 height 9
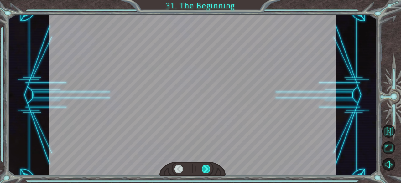
click at [206, 170] on div at bounding box center [206, 169] width 9 height 9
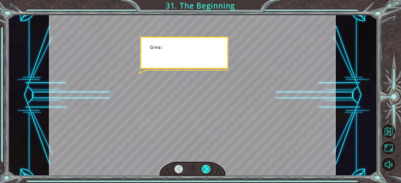
click at [206, 170] on div at bounding box center [206, 169] width 9 height 9
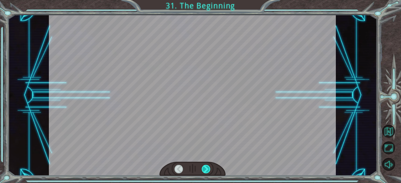
click at [206, 170] on div at bounding box center [206, 169] width 9 height 9
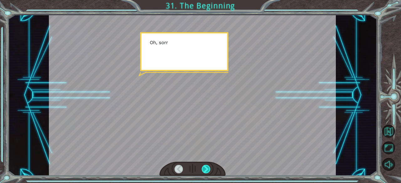
click at [206, 170] on div at bounding box center [206, 169] width 9 height 9
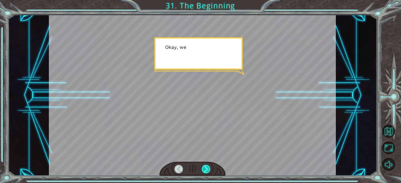
click at [206, 170] on div at bounding box center [206, 169] width 9 height 9
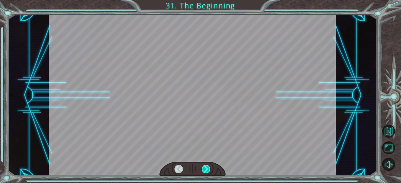
click at [206, 170] on div at bounding box center [206, 169] width 9 height 9
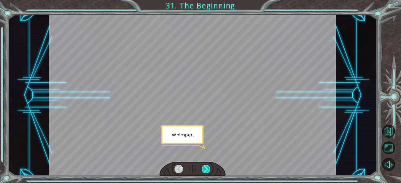
click at [206, 170] on div at bounding box center [206, 169] width 9 height 9
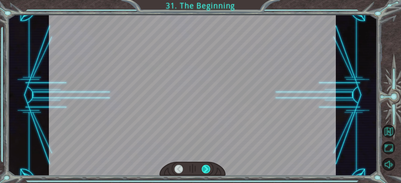
click at [206, 170] on div at bounding box center [206, 169] width 9 height 9
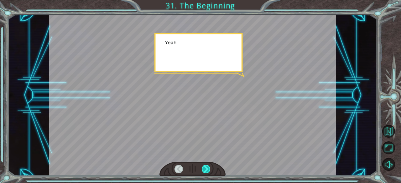
click at [206, 170] on div at bounding box center [206, 169] width 9 height 9
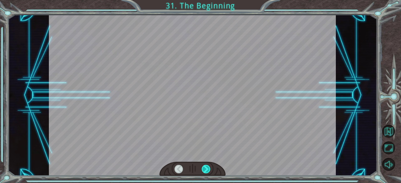
click at [206, 170] on div at bounding box center [206, 169] width 9 height 9
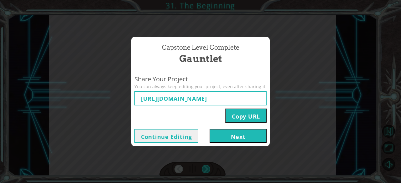
type input "[URL][DOMAIN_NAME]"
drag, startPoint x: 232, startPoint y: 137, endPoint x: 227, endPoint y: 138, distance: 4.4
click at [227, 138] on button "Next" at bounding box center [237, 136] width 57 height 14
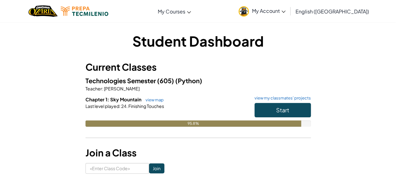
scroll to position [10, 0]
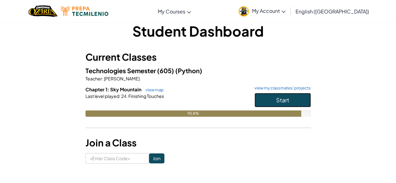
click at [271, 102] on button "Start" at bounding box center [283, 100] width 56 height 14
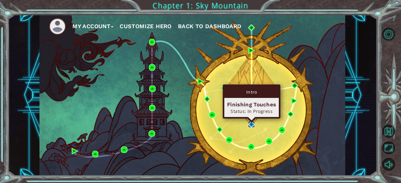
click at [251, 127] on img at bounding box center [251, 124] width 6 height 6
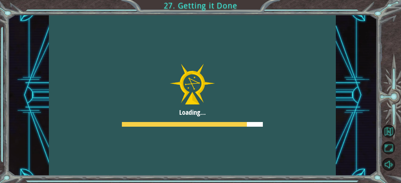
click at [278, 98] on div at bounding box center [192, 95] width 287 height 161
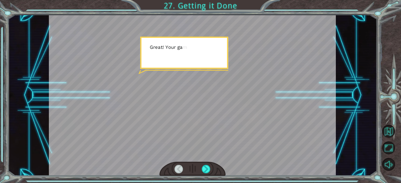
click at [247, 104] on div at bounding box center [192, 95] width 287 height 161
click at [208, 172] on div at bounding box center [206, 169] width 9 height 9
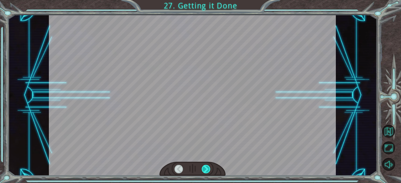
click at [208, 172] on div at bounding box center [206, 169] width 9 height 9
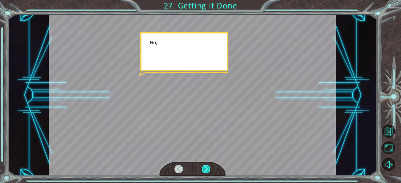
click at [208, 172] on div at bounding box center [206, 169] width 9 height 9
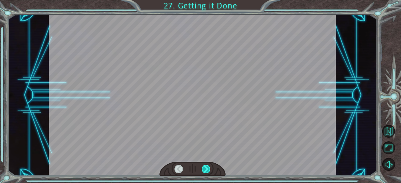
click at [208, 172] on div at bounding box center [206, 169] width 9 height 9
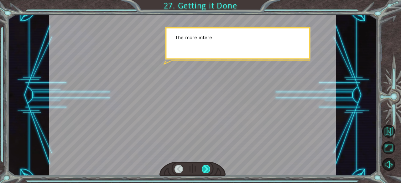
click at [208, 172] on div at bounding box center [206, 169] width 9 height 9
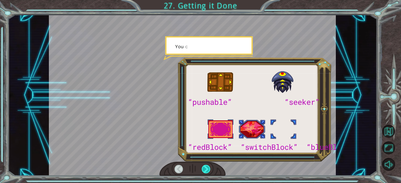
click at [208, 172] on div at bounding box center [206, 169] width 9 height 9
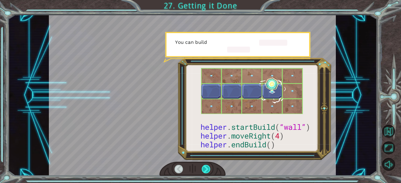
click at [208, 172] on div at bounding box center [206, 169] width 9 height 9
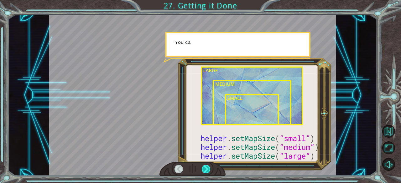
click at [208, 172] on div at bounding box center [206, 169] width 9 height 9
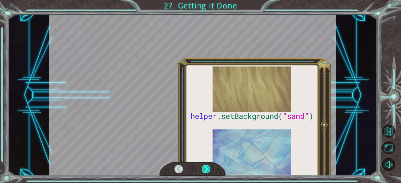
click at [208, 172] on div at bounding box center [206, 169] width 9 height 9
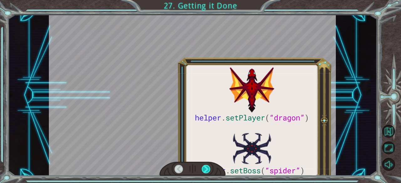
click at [208, 172] on div at bounding box center [206, 169] width 9 height 9
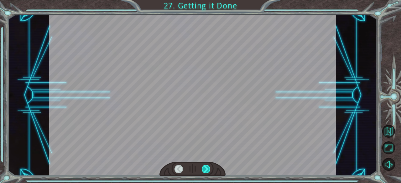
click at [208, 172] on div at bounding box center [206, 169] width 9 height 9
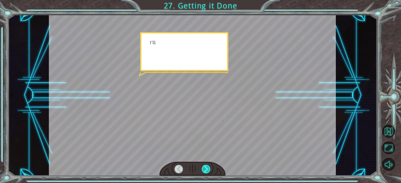
click at [208, 172] on div at bounding box center [206, 169] width 9 height 9
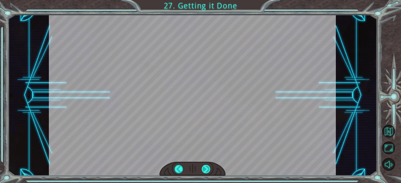
click at [208, 172] on div at bounding box center [206, 169] width 9 height 9
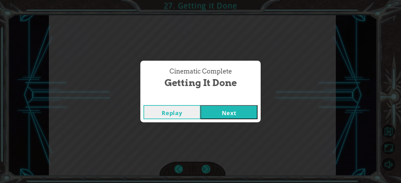
click at [208, 172] on div "Cinematic Complete Getting it Done Replay Next" at bounding box center [200, 91] width 401 height 183
click at [233, 107] on button "Next" at bounding box center [228, 112] width 57 height 14
